Goal: Information Seeking & Learning: Check status

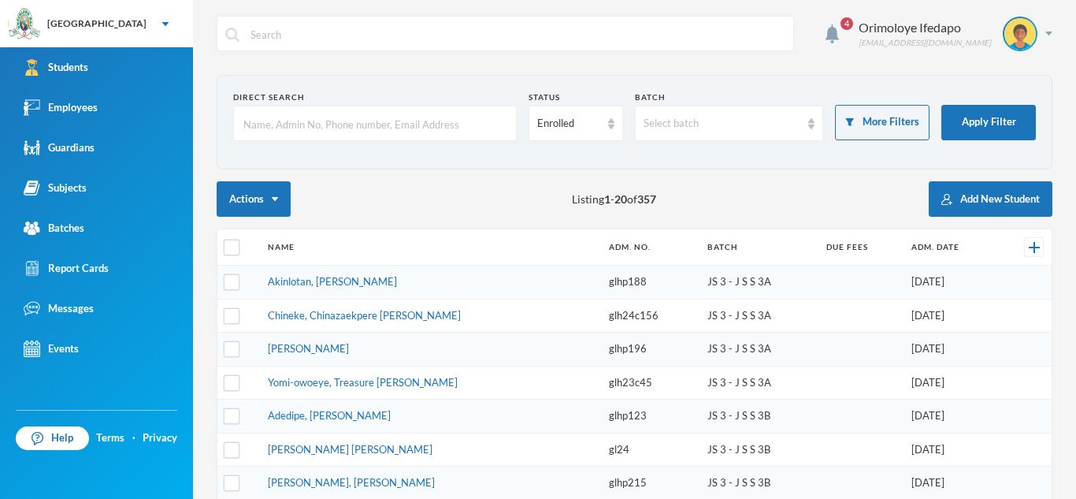
scroll to position [12, 0]
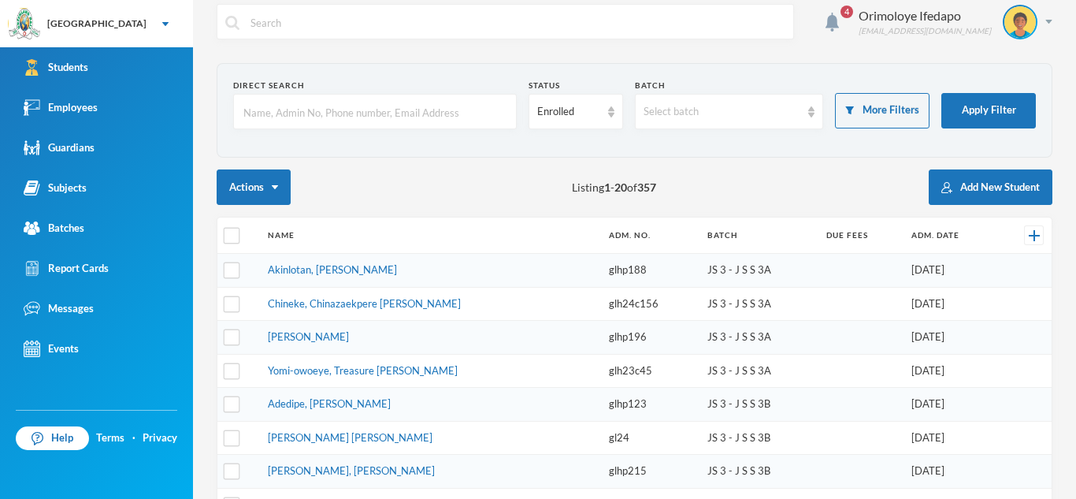
click at [297, 117] on input "text" at bounding box center [375, 112] width 266 height 35
type input "aina"
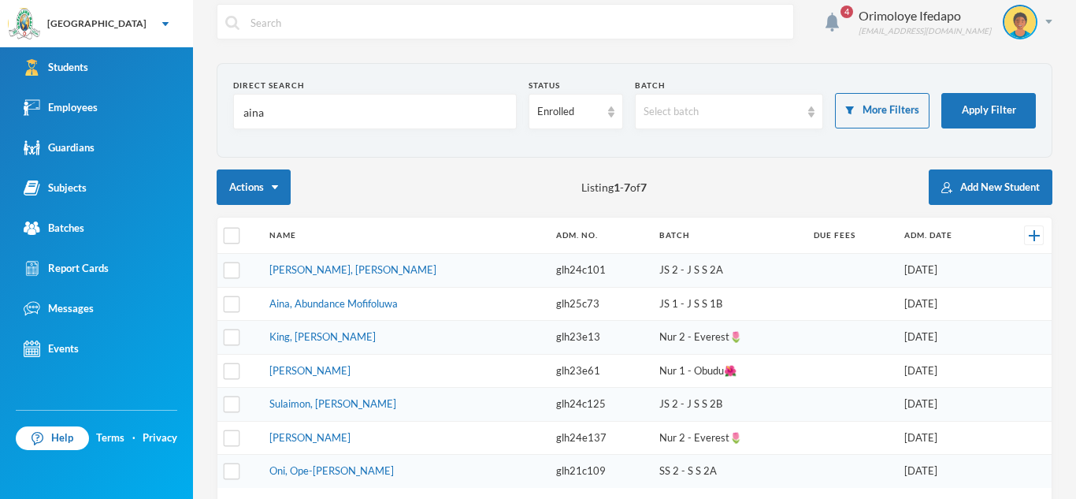
click at [332, 275] on link "[PERSON_NAME], [PERSON_NAME]" at bounding box center [352, 269] width 167 height 13
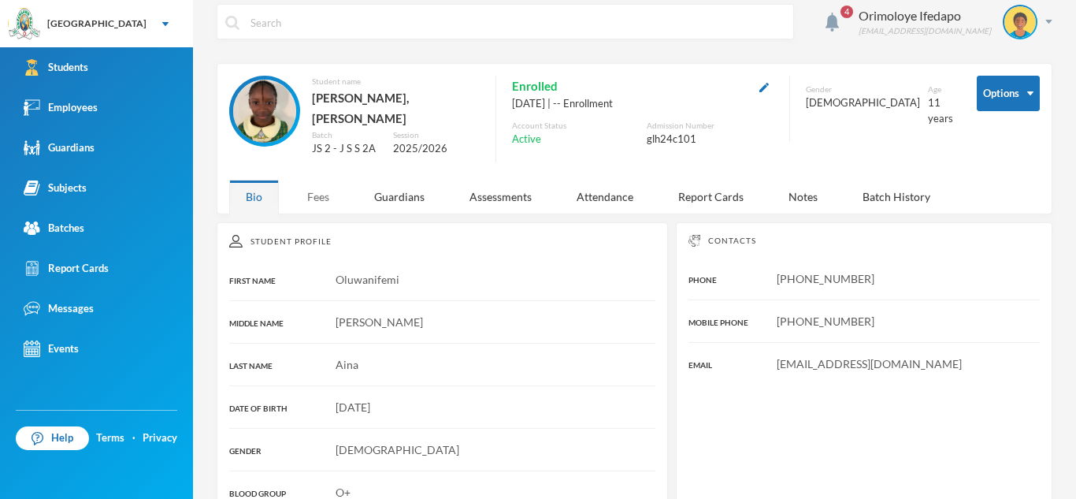
click at [330, 202] on div "Fees" at bounding box center [318, 197] width 55 height 34
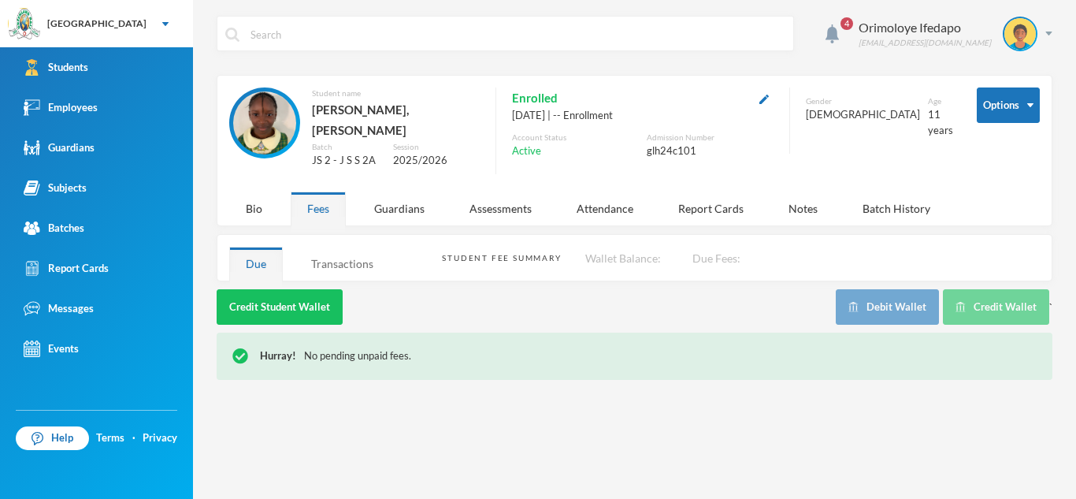
click at [343, 263] on div "Transactions" at bounding box center [342, 264] width 95 height 34
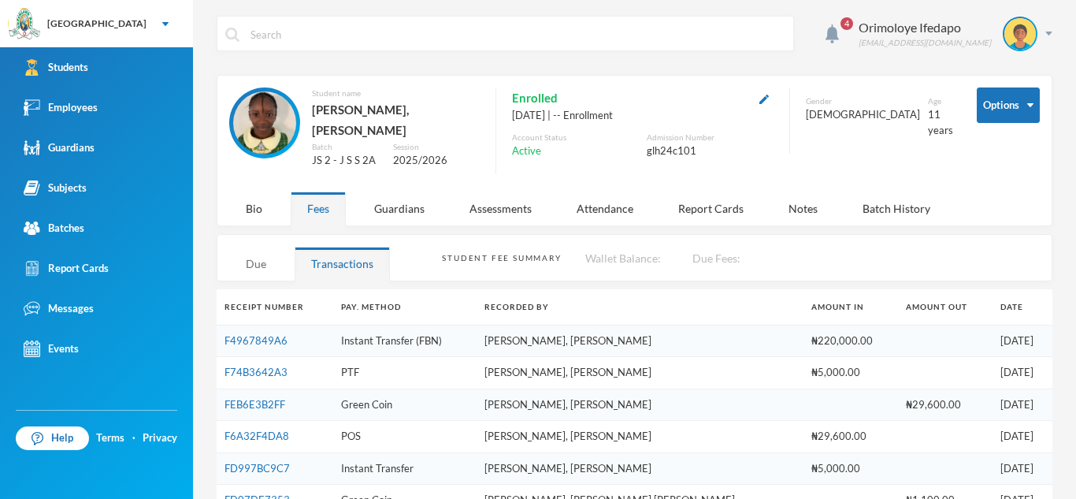
click at [271, 270] on div "Due" at bounding box center [256, 264] width 54 height 34
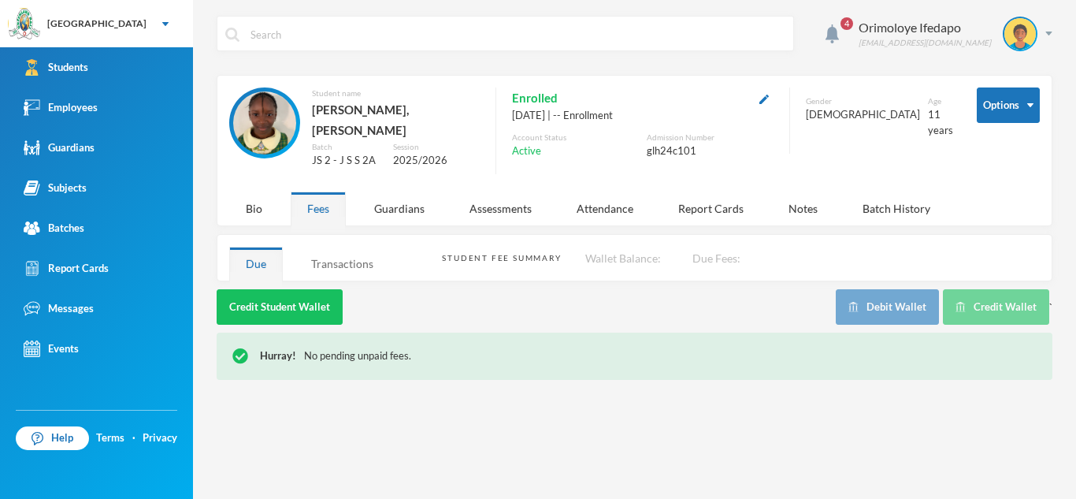
click at [369, 247] on div "Transactions" at bounding box center [342, 264] width 95 height 34
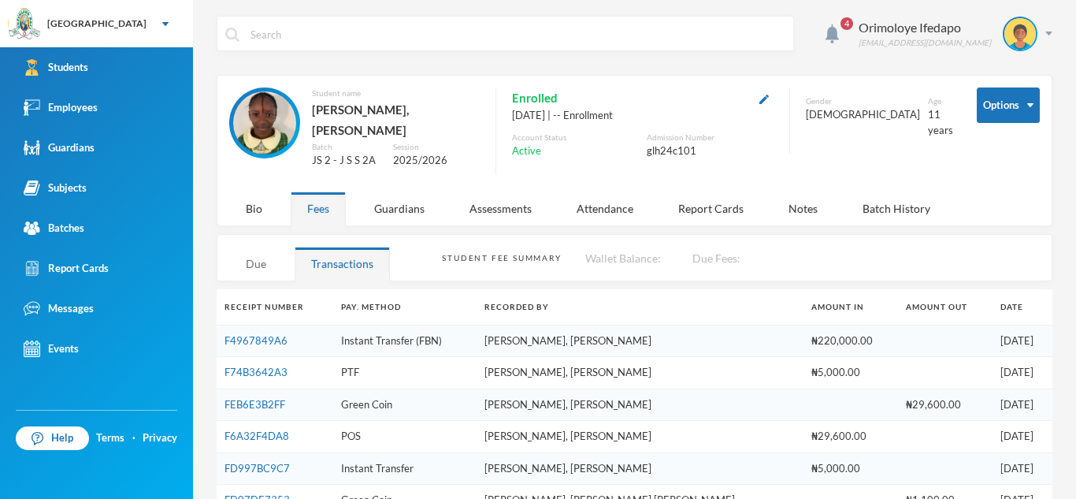
click at [244, 262] on div "Due" at bounding box center [256, 264] width 54 height 34
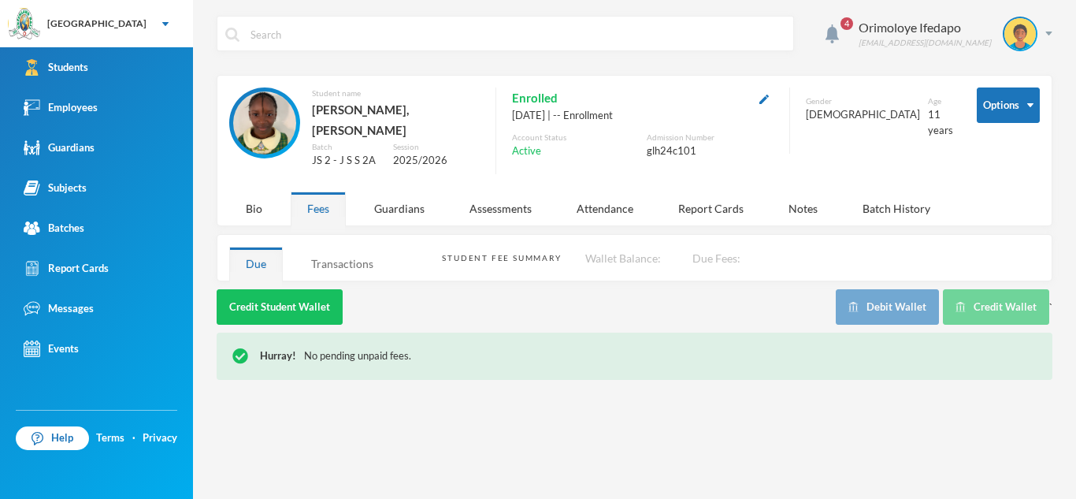
click at [344, 249] on div "Transactions" at bounding box center [342, 264] width 95 height 34
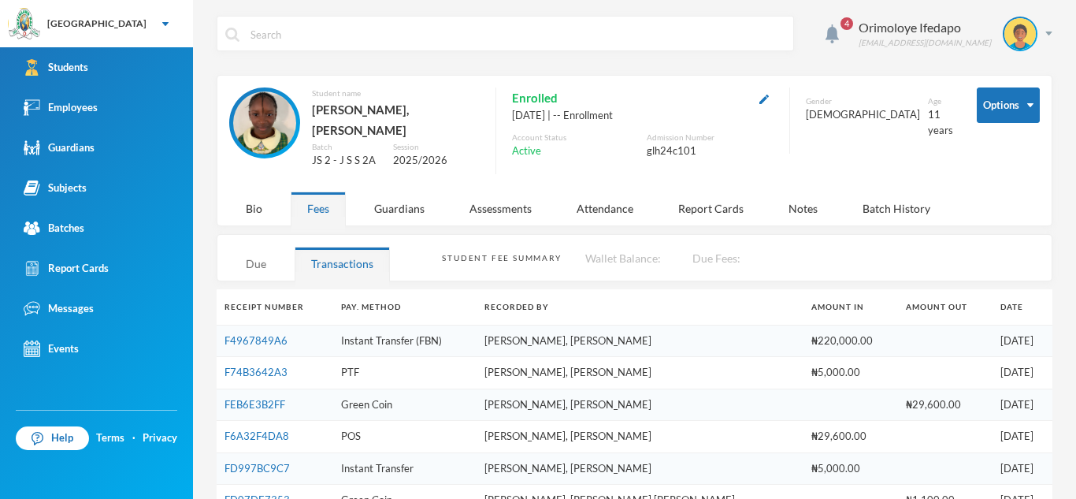
click at [263, 269] on div "Due" at bounding box center [256, 264] width 54 height 34
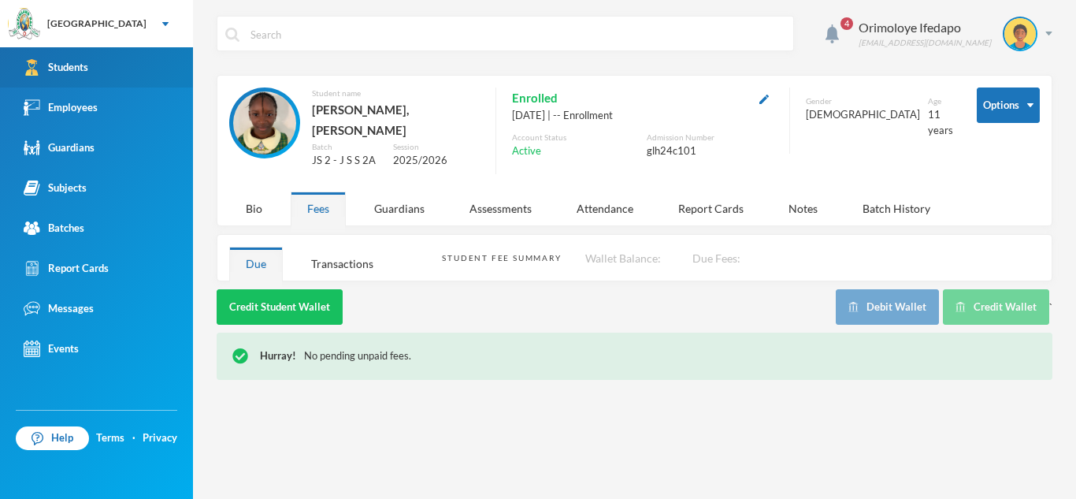
click at [129, 83] on link "Students" at bounding box center [96, 67] width 193 height 40
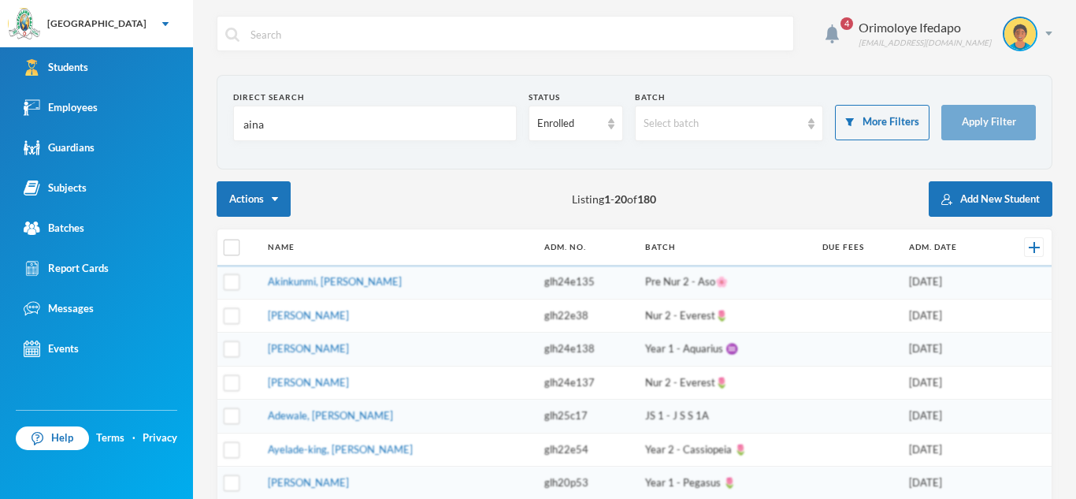
click at [291, 129] on input "aina" at bounding box center [375, 123] width 266 height 35
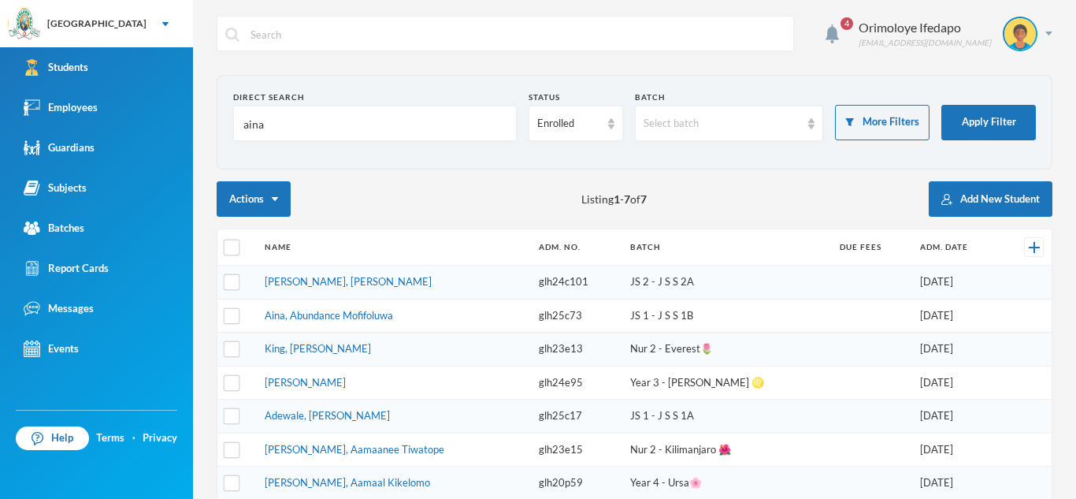
click at [291, 129] on input "aina" at bounding box center [375, 123] width 266 height 35
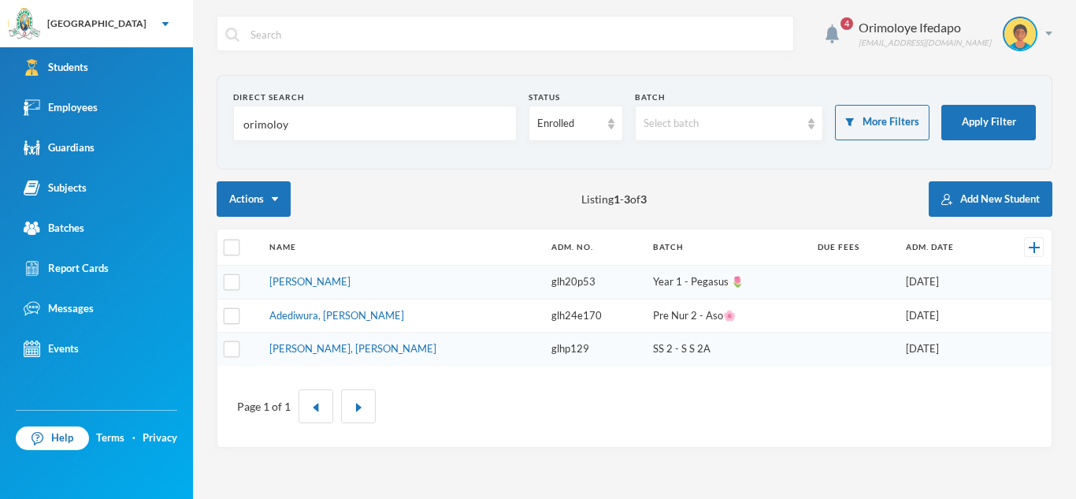
type input "orimoloye"
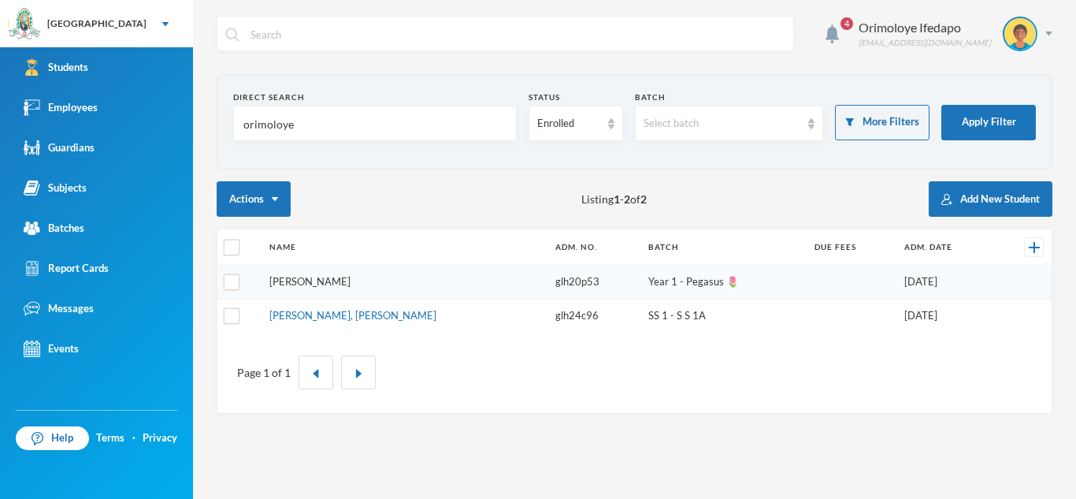
click at [332, 286] on link "[PERSON_NAME]" at bounding box center [309, 281] width 81 height 13
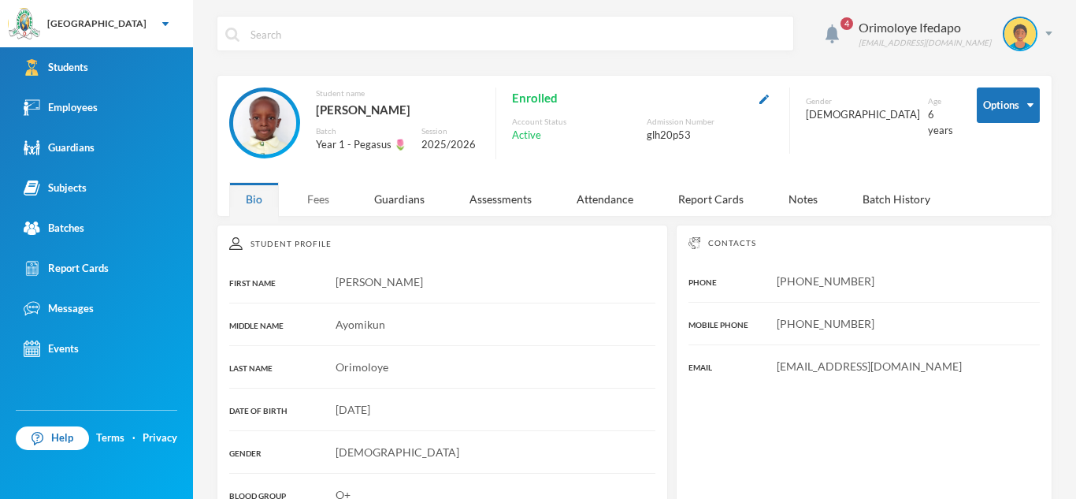
click at [332, 204] on div "Fees" at bounding box center [318, 199] width 55 height 34
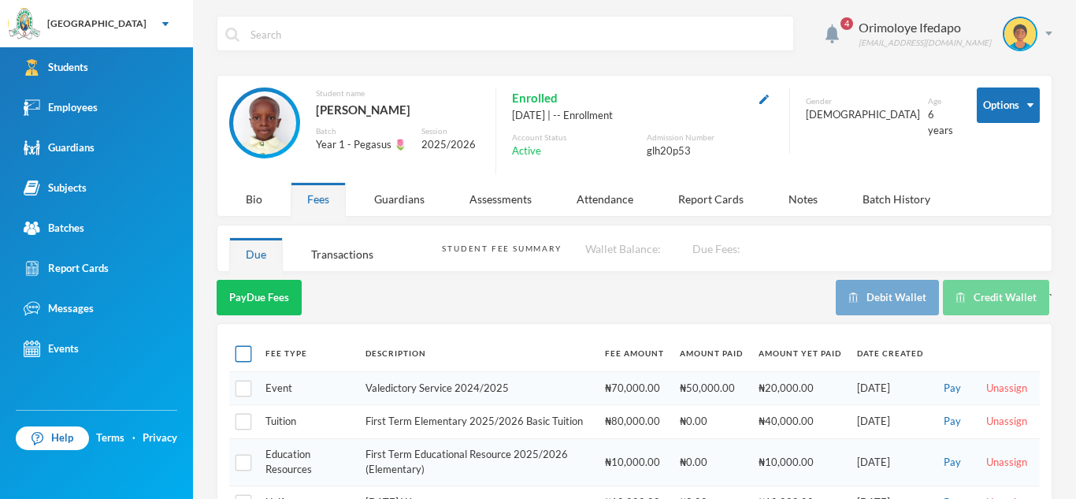
click at [250, 351] on input "checkbox" at bounding box center [244, 354] width 17 height 17
checkbox input "true"
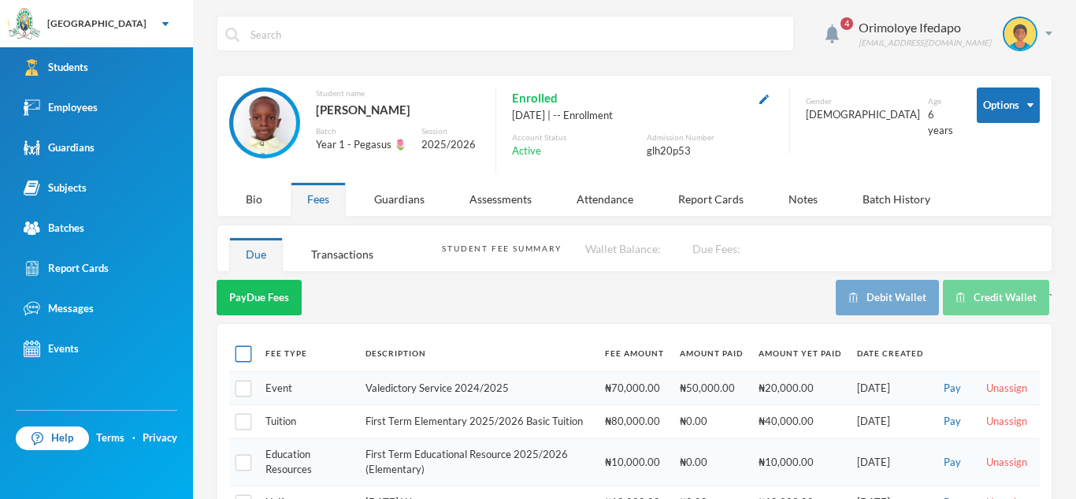
checkbox input "true"
